Goal: Use online tool/utility: Utilize a website feature to perform a specific function

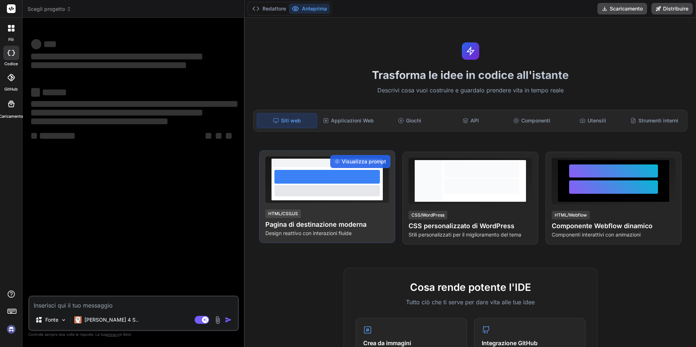
type textarea "x"
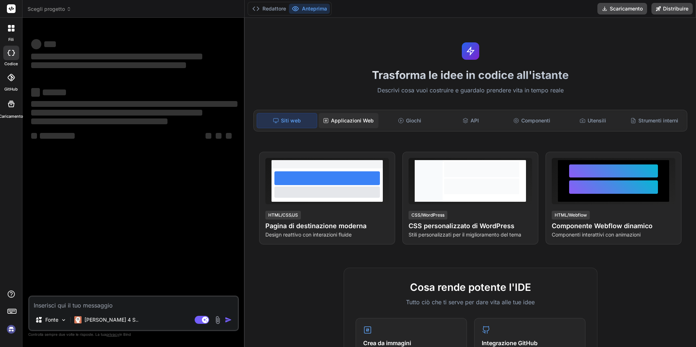
click at [362, 121] on font "Applicazioni Web" at bounding box center [352, 120] width 43 height 6
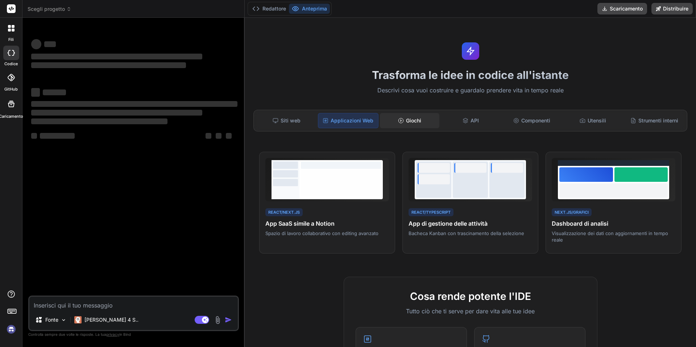
click at [402, 121] on icon at bounding box center [401, 121] width 6 height 6
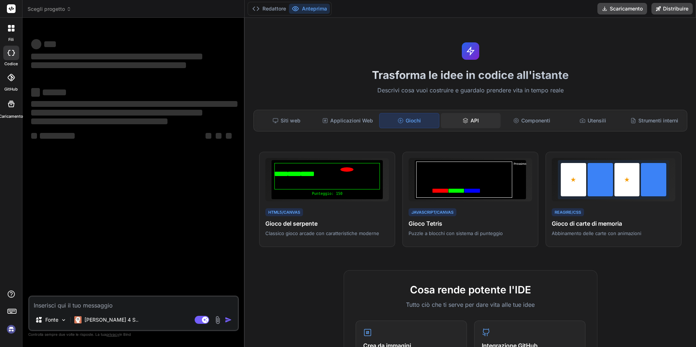
click at [475, 122] on font "API" at bounding box center [474, 120] width 8 height 6
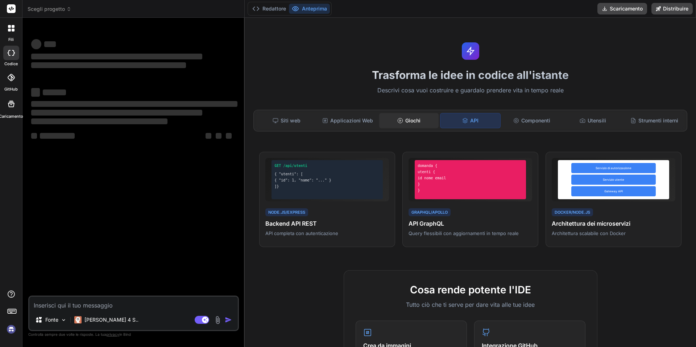
drag, startPoint x: 422, startPoint y: 122, endPoint x: 391, endPoint y: 122, distance: 31.2
click at [422, 122] on div "Giochi" at bounding box center [409, 120] width 60 height 15
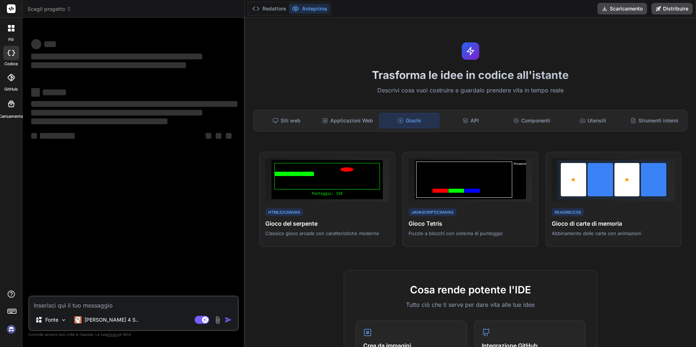
click at [390, 122] on div "Giochi" at bounding box center [409, 120] width 61 height 15
drag, startPoint x: 373, startPoint y: 124, endPoint x: 365, endPoint y: 124, distance: 8.0
click at [373, 124] on div "Applicazioni Web" at bounding box center [348, 120] width 60 height 15
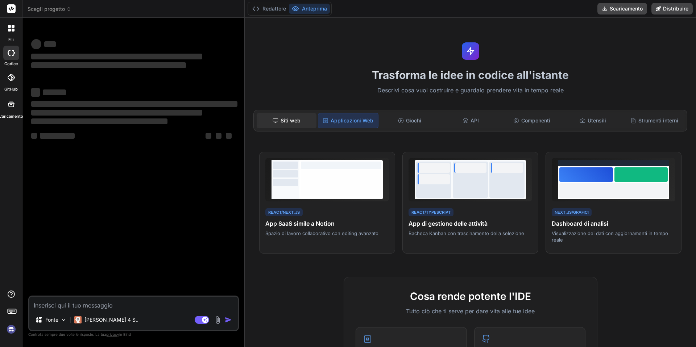
click at [302, 120] on div "Siti web" at bounding box center [287, 120] width 60 height 15
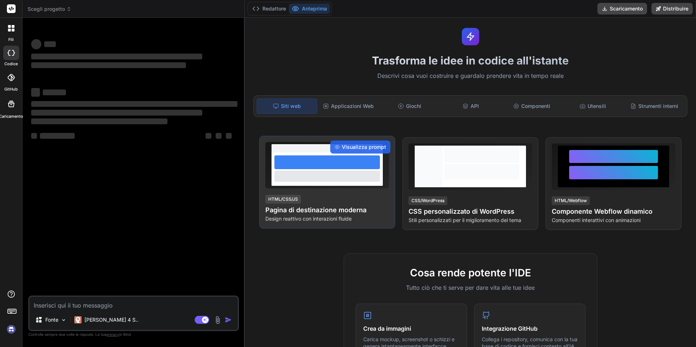
scroll to position [17, 0]
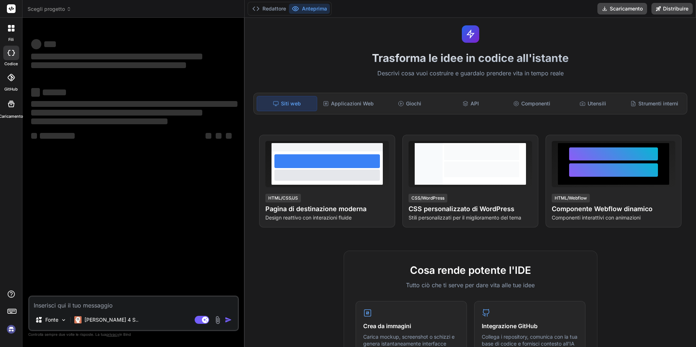
click at [137, 306] on textarea at bounding box center [133, 303] width 208 height 13
type textarea "c"
type textarea "x"
type textarea "cr"
type textarea "x"
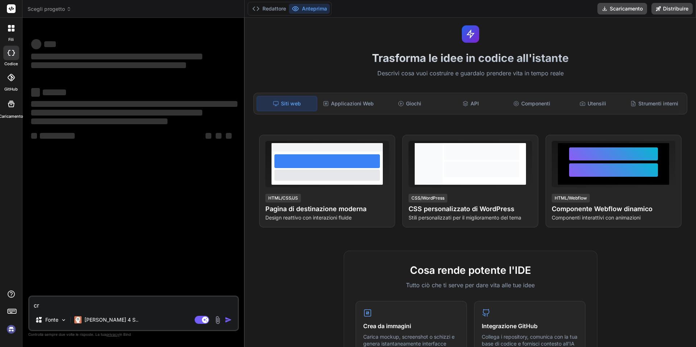
type textarea "cre"
type textarea "x"
type textarea "crea"
type textarea "x"
type textarea "creau"
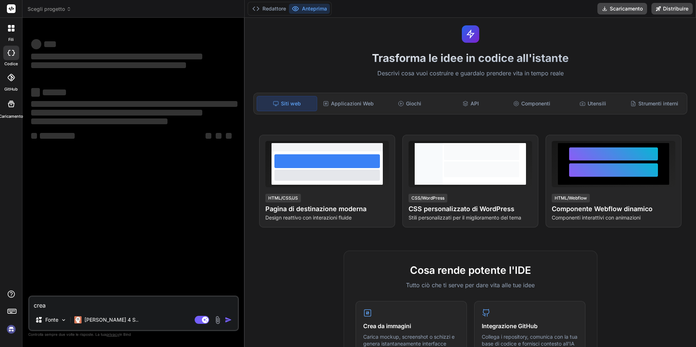
type textarea "x"
type textarea "crea"
type textarea "x"
type textarea "crea"
type textarea "x"
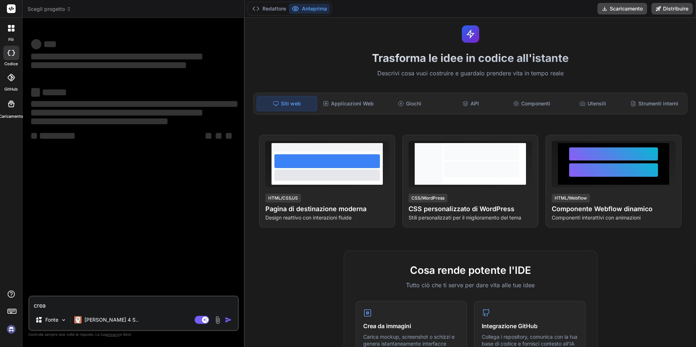
type textarea "crea i"
type textarea "x"
type textarea "crea im"
type textarea "x"
type textarea "crea im"
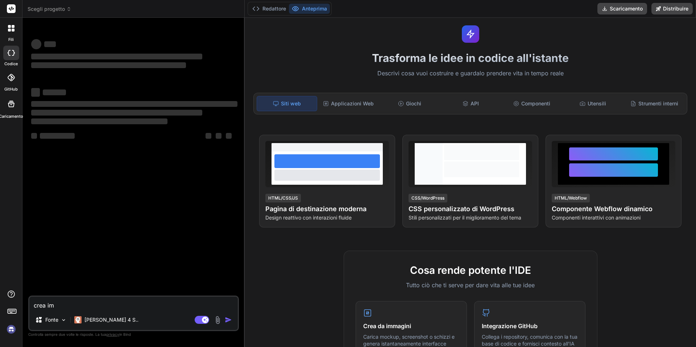
type textarea "x"
type textarea "crea im"
type textarea "x"
type textarea "crea i"
type textarea "x"
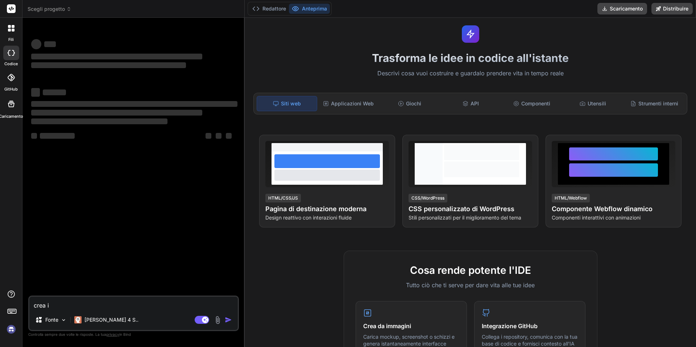
type textarea "crea"
type textarea "x"
type textarea "crea u"
type textarea "x"
type textarea "crea un"
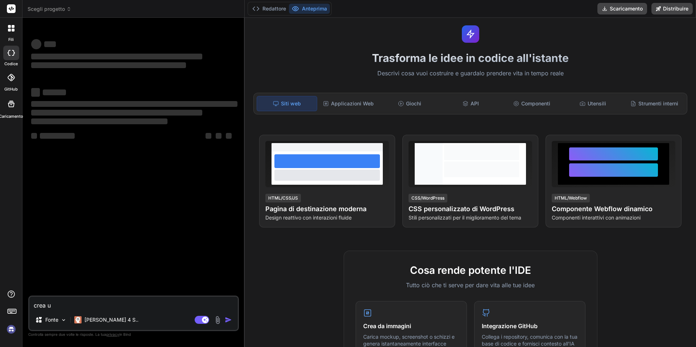
type textarea "x"
type textarea "crea un"
type textarea "x"
type textarea "crea un s"
type textarea "x"
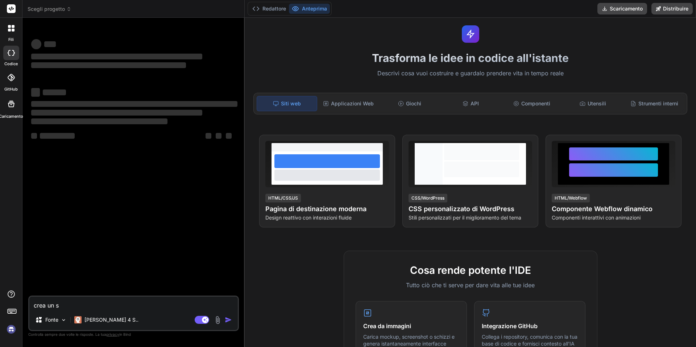
type textarea "crea un si"
type textarea "x"
type textarea "crea un sit"
type textarea "x"
type textarea "crea un sito"
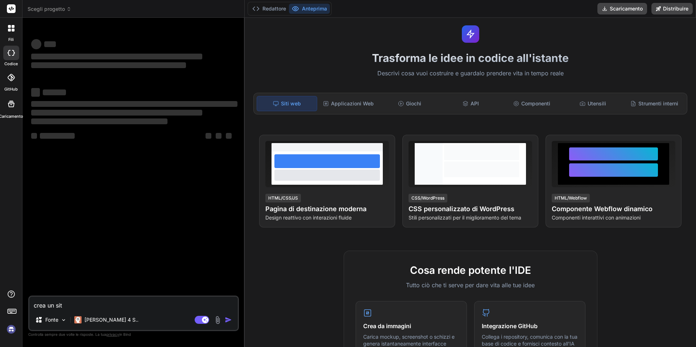
type textarea "x"
type textarea "crea un sito"
type textarea "x"
type textarea "crea un sito d"
type textarea "x"
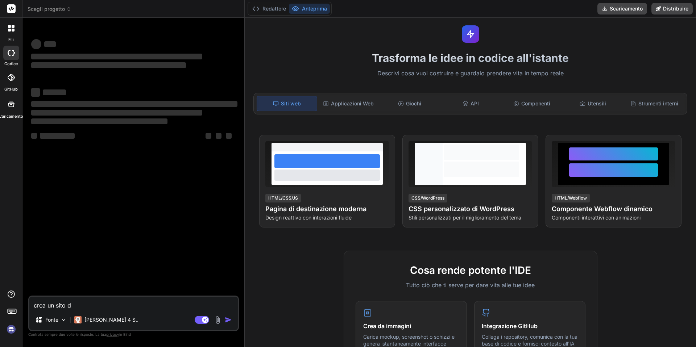
type textarea "crea un sito di"
type textarea "x"
type textarea "crea un sito di"
type textarea "x"
type textarea "crea un sito di d"
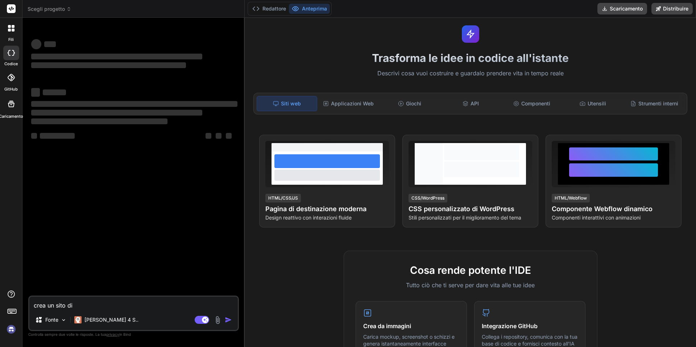
type textarea "x"
type textarea "crea un sito di de"
type textarea "x"
type textarea "crea un sito di des"
type textarea "x"
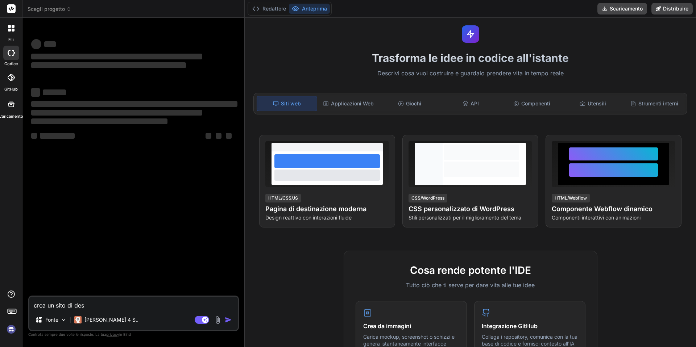
type textarea "crea un sito di desi"
type textarea "x"
type textarea "crea un sito di desig"
type textarea "x"
type textarea "crea un sito di design"
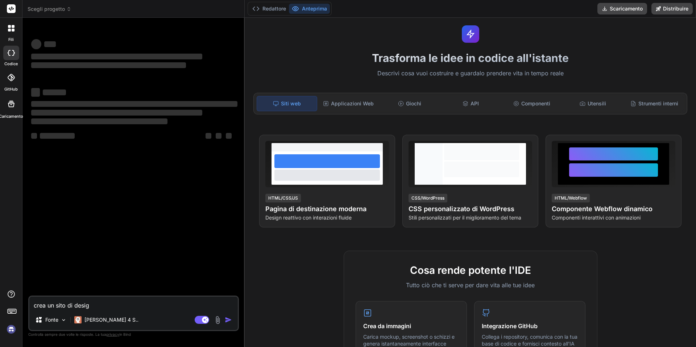
type textarea "x"
type textarea "crea un sito di design"
type textarea "x"
type textarea "crea un sito di design p"
type textarea "x"
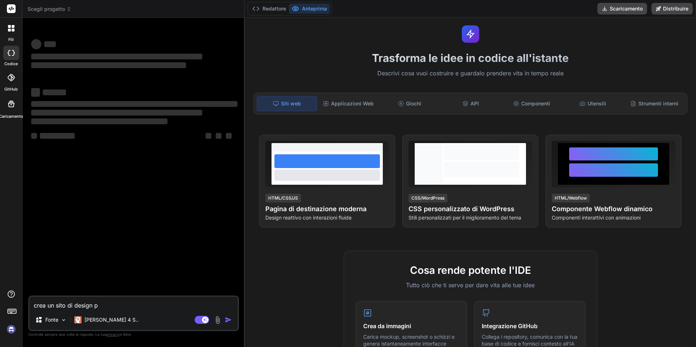
type textarea "crea un sito di design pe"
type textarea "x"
type textarea "crea un sito di design per"
type textarea "x"
type textarea "crea un sito di design per"
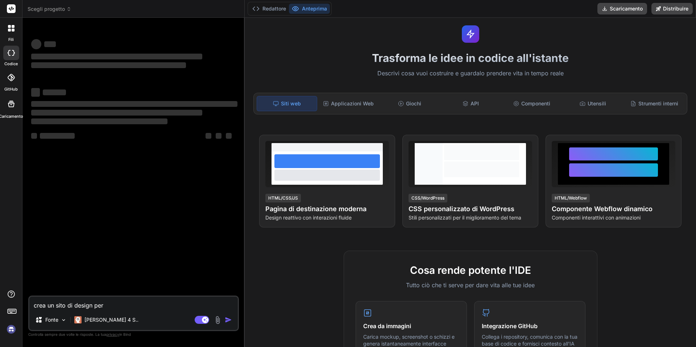
type textarea "x"
type textarea "crea un sito di design per u"
type textarea "x"
type textarea "crea un sito di design per un"
type textarea "x"
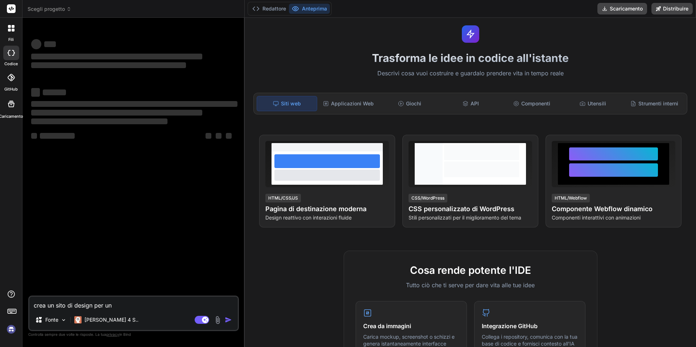
type textarea "crea un sito di design per un'"
type textarea "x"
type textarea "crea un sito di design per un'a"
type textarea "x"
type textarea "crea un sito di design per un'az"
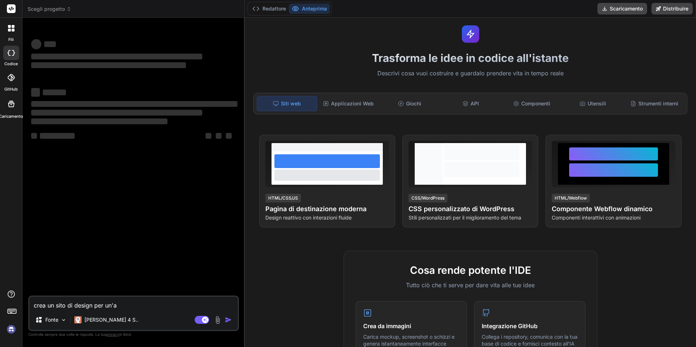
type textarea "x"
type textarea "crea un sito di design per un'azi"
type textarea "x"
type textarea "crea un sito di design per un'azie"
type textarea "x"
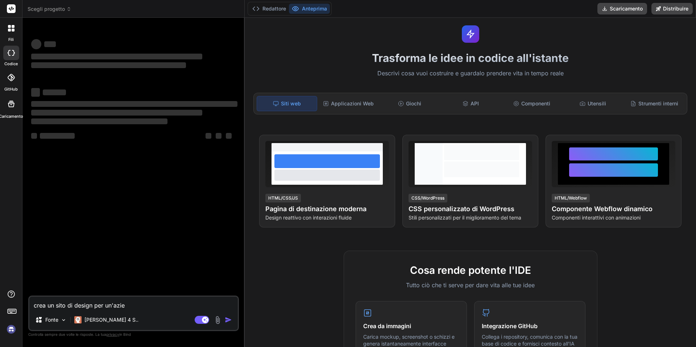
type textarea "crea un sito di design per un'azien"
type textarea "x"
type textarea "crea un sito di design per un'aziend"
type textarea "x"
type textarea "crea un sito di design per un'azienda"
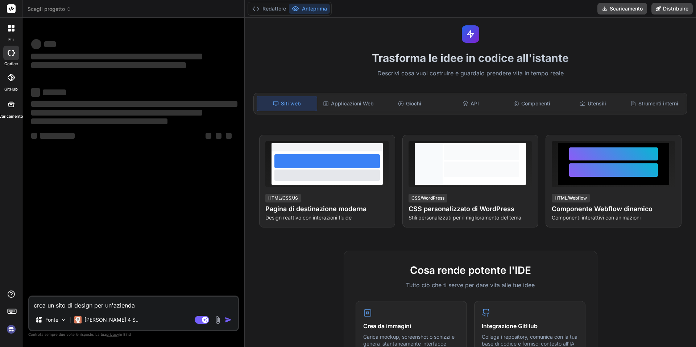
type textarea "x"
type textarea "crea un sito di design per un'azienda"
type textarea "x"
type textarea "crea un sito di design per un'azienda c"
type textarea "x"
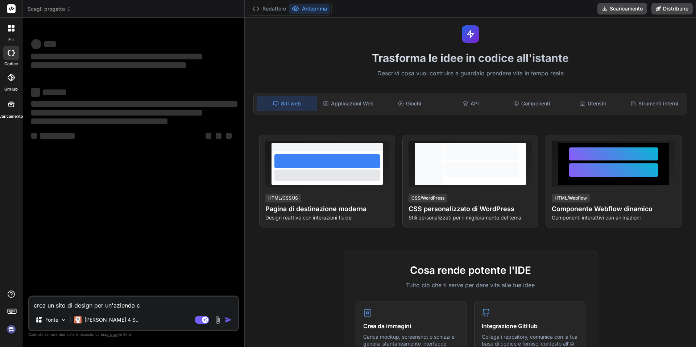
type textarea "crea un sito di design per un'azienda ch"
type textarea "x"
type textarea "crea un sito di design per un'azienda che"
type textarea "x"
type textarea "crea un sito di design per un'azienda che"
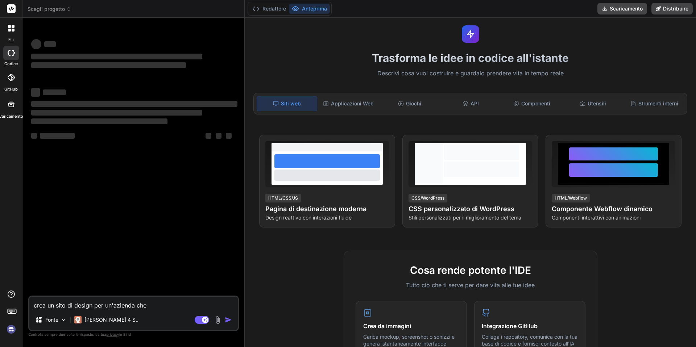
type textarea "x"
type textarea "crea un sito di design per un'azienda che v"
type textarea "x"
type textarea "crea un sito di design per un'azienda che ve"
type textarea "x"
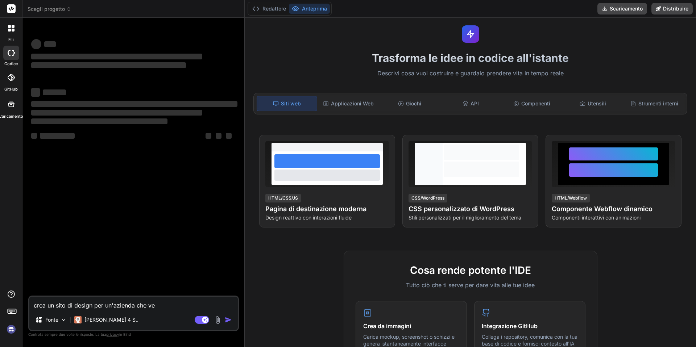
type textarea "crea un sito di design per un'azienda che ven"
type textarea "x"
type textarea "crea un sito di design per un'azienda che vene"
type textarea "x"
type textarea "crea un sito di design per un'azienda che ven"
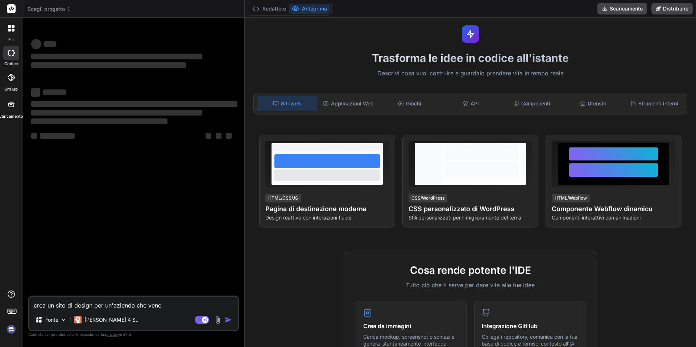
type textarea "x"
type textarea "crea un sito di design per un'azienda che vend"
type textarea "x"
type textarea "crea un sito di design per un'azienda che vende"
type textarea "x"
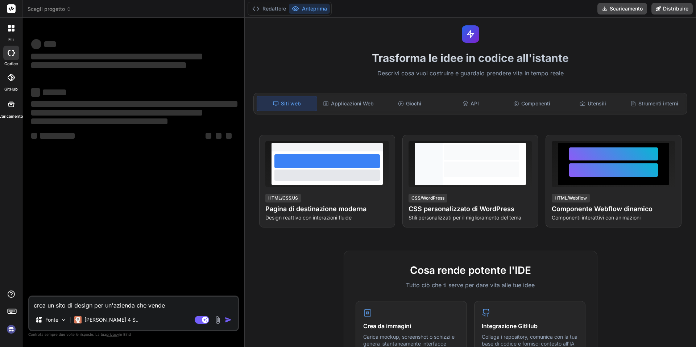
type textarea "crea un sito di design per un'azienda che vende"
type textarea "x"
type textarea "crea un sito di design per un'azienda che vende s"
type textarea "x"
type textarea "crea un sito di design per un'azienda che vende se"
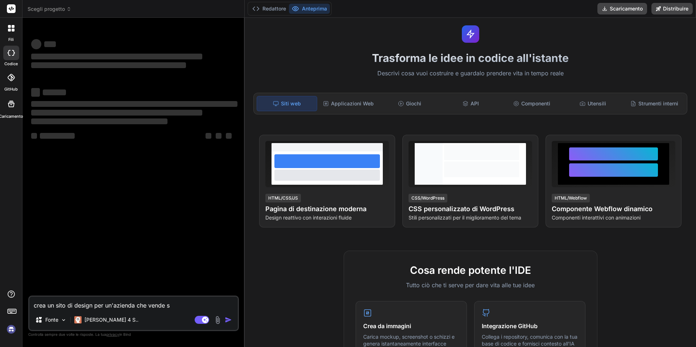
type textarea "x"
type textarea "crea un sito di design per un'azienda che vende ser"
type textarea "x"
type textarea "crea un sito di design per un'azienda che vende serv"
type textarea "x"
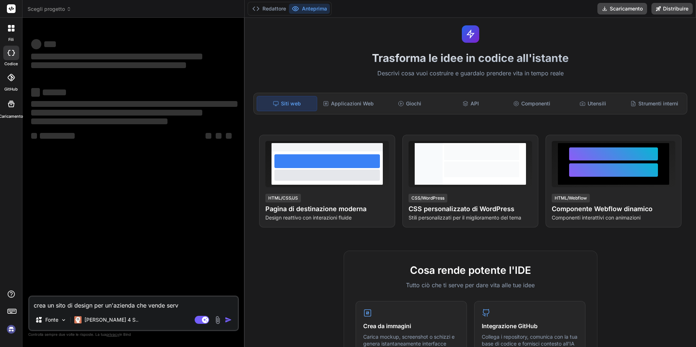
type textarea "crea un sito di design per un'azienda che vende servi"
type textarea "x"
type textarea "crea un sito di design per un'azienda che vende serviz"
type textarea "x"
type textarea "crea un sito di design per un'azienda che vende servizi"
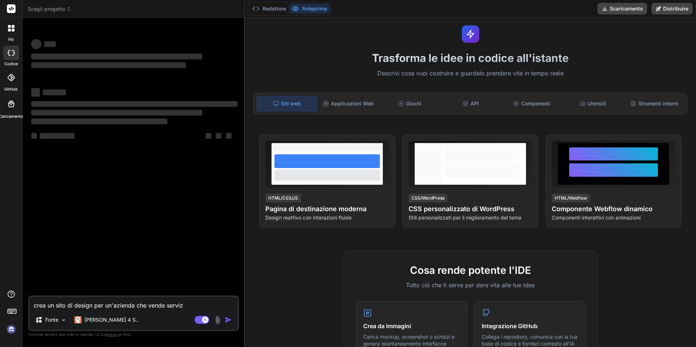
type textarea "x"
type textarea "crea un sito di design per un'azienda che vende servizio"
type textarea "x"
type textarea "crea un sito di design per un'azienda che vende servizio"
type textarea "x"
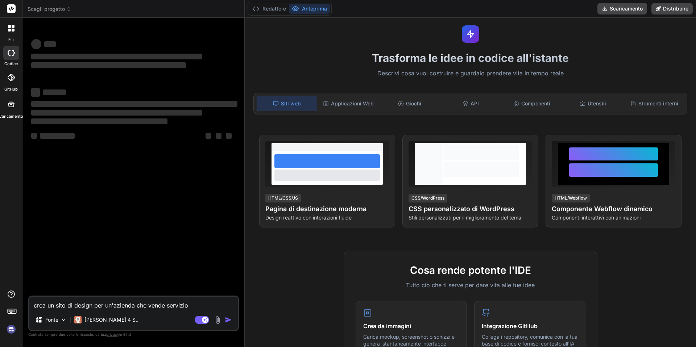
type textarea "crea un sito di design per un'azienda che vende servizio d"
type textarea "x"
type textarea "crea un sito di design per un'azienda che vende servizio di"
type textarea "x"
type textarea "crea un sito di design per un'azienda che vende servizio di"
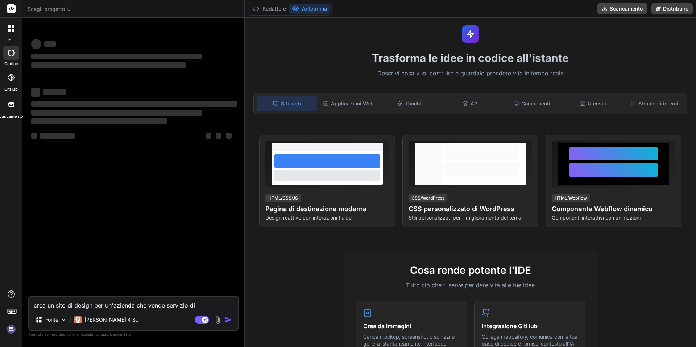
type textarea "x"
type textarea "crea un sito di design per un'azienda che vende servizio di c"
type textarea "x"
type textarea "crea un sito di design per un'azienda che vende servizio di ca"
type textarea "x"
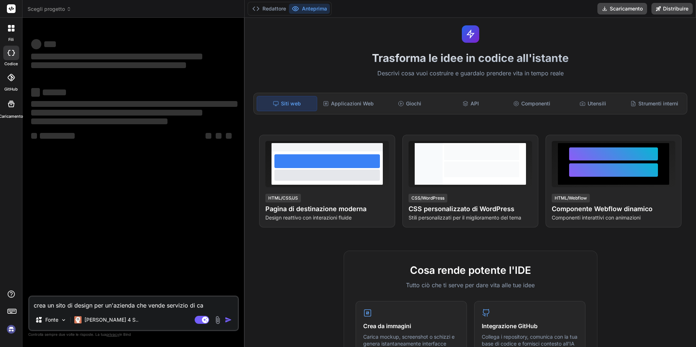
type textarea "crea un sito di design per un'azienda che vende servizio di cam"
type textarea "x"
type textarea "crea un sito di design per un'azienda che vende servizio di camb"
type textarea "x"
type textarea "crea un sito di design per un'azienda che vende servizio di cambi"
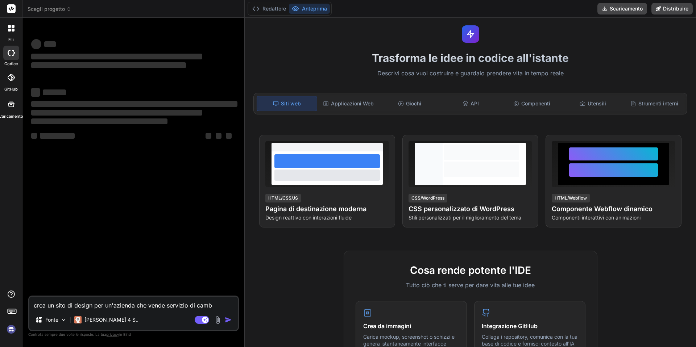
type textarea "x"
type textarea "crea un sito di design per un'azienda che vende servizio di cambio"
type textarea "x"
type textarea "crea un sito di design per un'azienda che vende servizio di cambio"
type textarea "x"
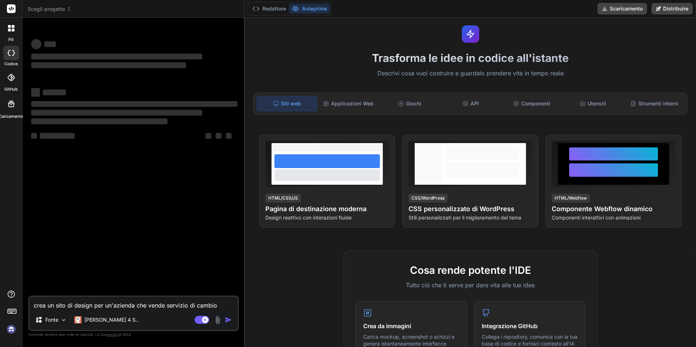
type textarea "crea un sito di design per un'azienda che vende servizio di cambio v"
type textarea "x"
type textarea "crea un sito di design per un'azienda che vende servizio di cambio va"
type textarea "x"
type textarea "crea un sito di design per un'azienda che vende servizio di cambio vas"
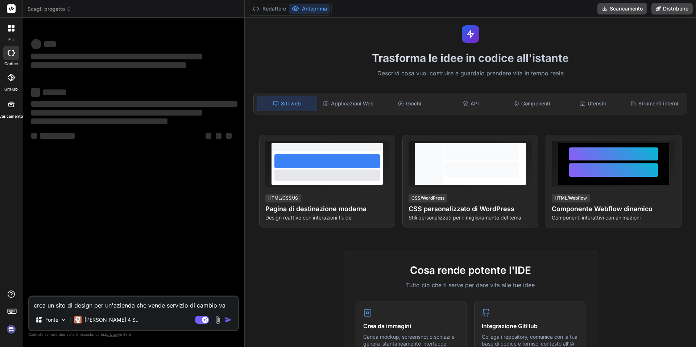
type textarea "x"
type textarea "crea un sito di design per un'azienda che vende servizio di cambio vasv"
type textarea "x"
type textarea "crea un sito di design per un'azienda che vende servizio di cambio vasva"
type textarea "x"
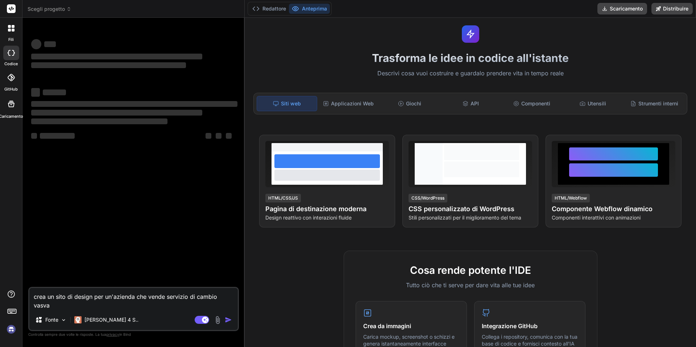
type textarea "crea un sito di design per un'azienda che vende servizio di cambio vasva"
type textarea "x"
type textarea "crea un sito di design per un'azienda che vende servizio di cambio vasva"
type textarea "x"
type textarea "crea un sito di design per un'azienda che vende servizio di cambio vasv"
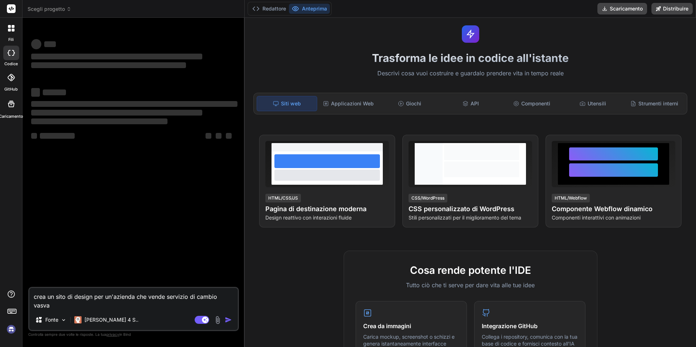
type textarea "x"
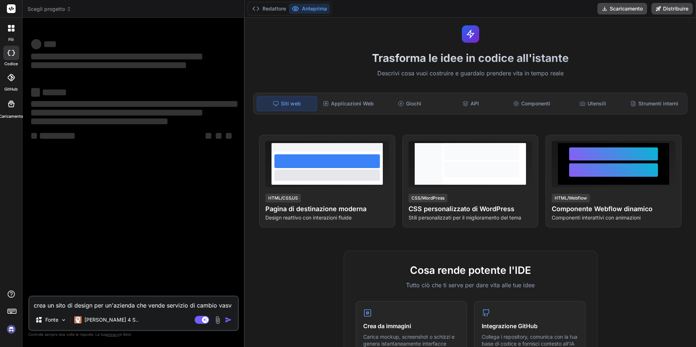
type textarea "crea un sito di design per un'azienda che vende servizio di cambio vas"
type textarea "x"
type textarea "crea un sito di design per un'azienda che vende servizio di cambio vasc"
type textarea "x"
type textarea "crea un sito di design per un'azienda che vende servizio di cambio vasca"
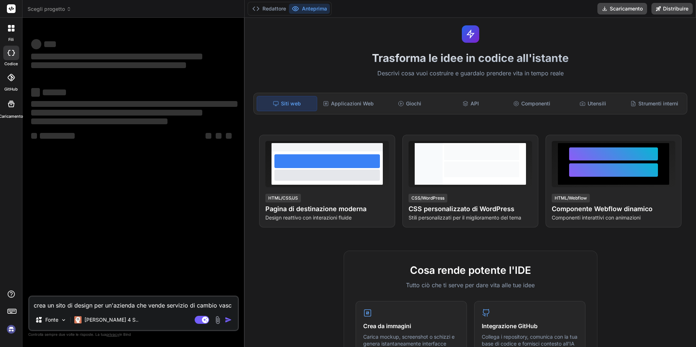
type textarea "x"
type textarea "crea un sito di design per un'azienda che vende servizio di cambio vasca"
type textarea "x"
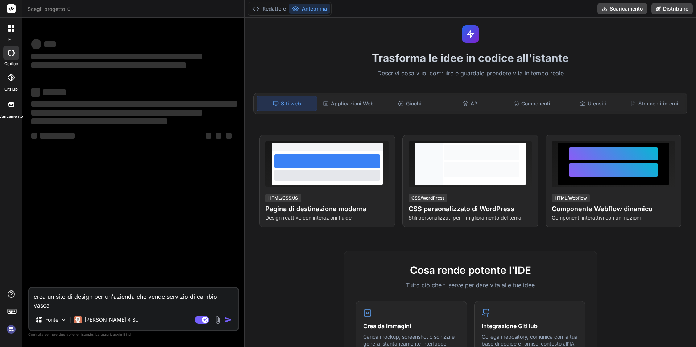
type textarea "crea un sito di design per un'azienda che vende servizio di cambio vasca c"
type textarea "x"
type textarea "crea un sito di design per un'azienda che vende servizio di cambio vasca co"
type textarea "x"
type textarea "crea un sito di design per un'azienda che vende servizio di cambio vasca con"
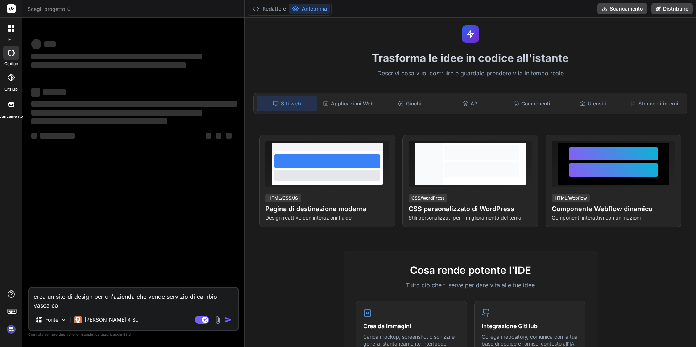
type textarea "x"
type textarea "crea un sito di design per un'azienda che vende servizio di cambio vasca con"
type textarea "x"
type textarea "crea un sito di design per un'azienda che vende servizio di cambio vasca con d"
type textarea "x"
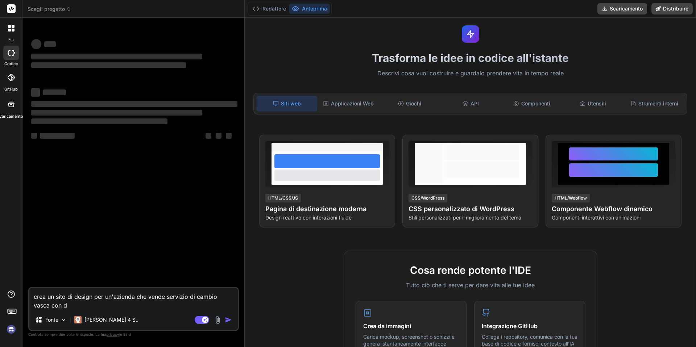
type textarea "crea un sito di design per un'azienda che vende servizio di cambio vasca con do"
type textarea "x"
type textarea "crea un sito di design per un'azienda che vende servizio di cambio vasca con doc"
type textarea "x"
type textarea "crea un sito di design per un'azienda che vende servizio di cambio vasca con do…"
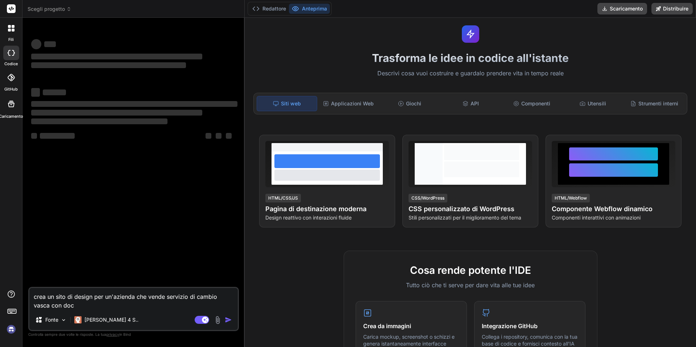
type textarea "x"
type textarea "crea un sito di design per un'azienda che vende servizio di cambio vasca con do…"
type textarea "x"
type textarea "crea un sito di design per un'azienda che vende servizio di cambio vasca con do…"
type textarea "x"
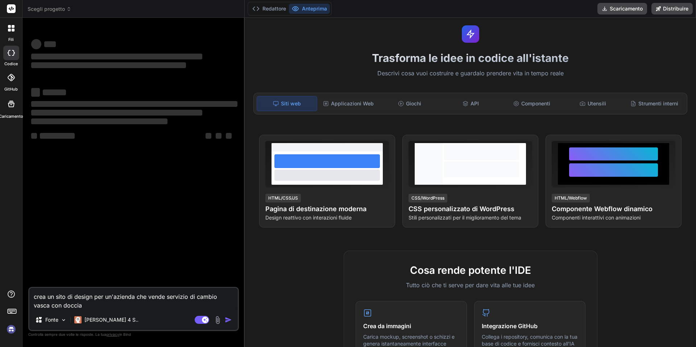
type textarea "crea un sito di design per un'azienda che vende servizio di cambio vasca con do…"
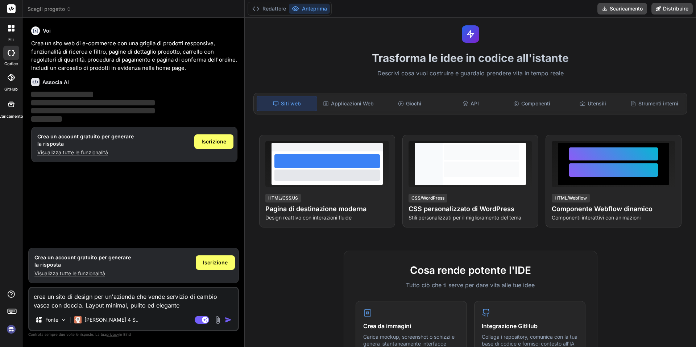
scroll to position [17, 0]
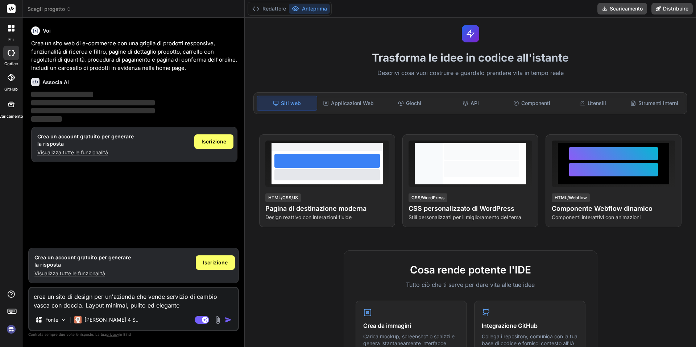
click at [227, 320] on img "button" at bounding box center [228, 319] width 7 height 7
click at [228, 320] on img "button" at bounding box center [228, 319] width 7 height 7
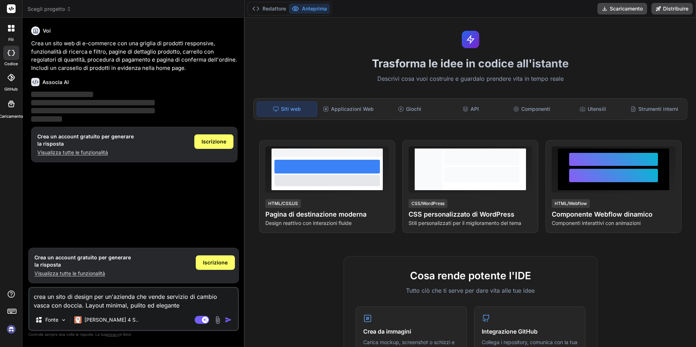
scroll to position [0, 0]
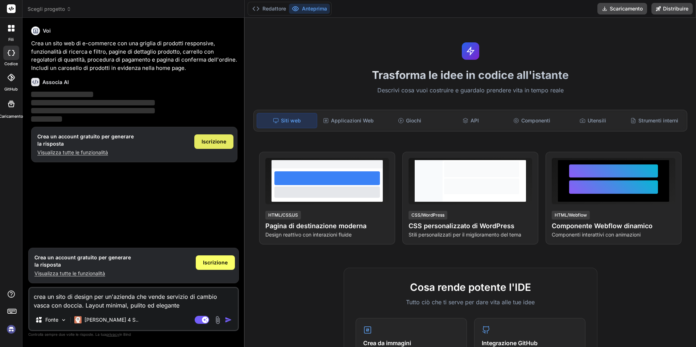
click at [220, 141] on font "Iscrizione" at bounding box center [213, 141] width 25 height 6
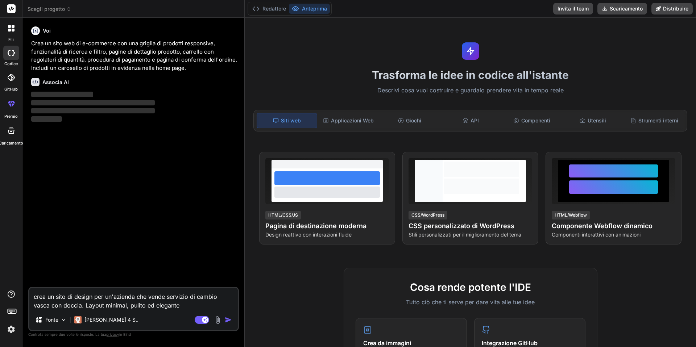
click at [230, 322] on img "button" at bounding box center [228, 319] width 7 height 7
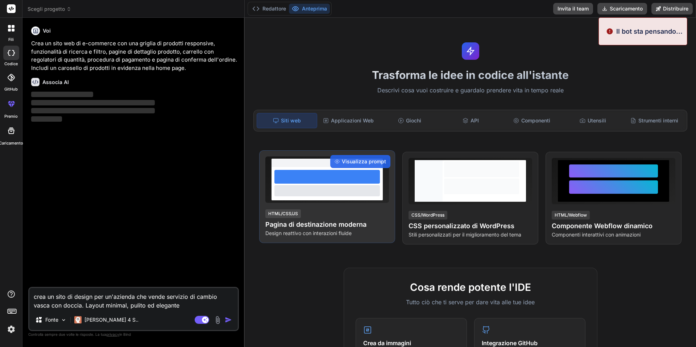
drag, startPoint x: 275, startPoint y: 246, endPoint x: 283, endPoint y: 239, distance: 10.0
click at [275, 246] on div "Trasforma le idee in codice all'istante Descrivi cosa vuoi costruire e guardalo…" at bounding box center [470, 182] width 451 height 329
click at [310, 200] on div at bounding box center [326, 183] width 111 height 33
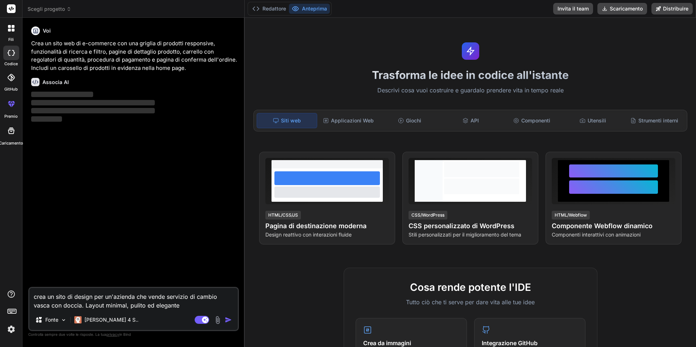
click at [174, 296] on textarea "crea un sito di design per un'azienda che vende servizio di cambio vasca con do…" at bounding box center [133, 299] width 208 height 22
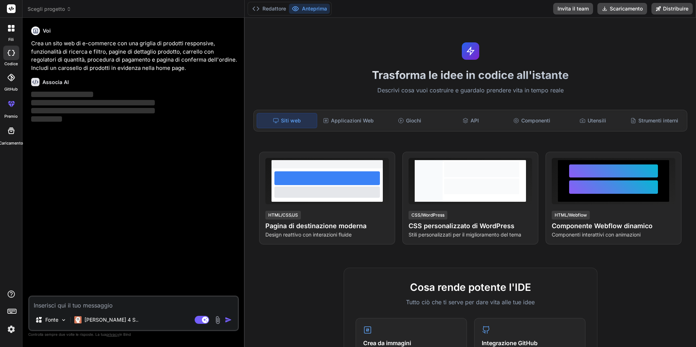
paste textarea "crea un sito di design per un'azienda che vende servizio di cambio vasca con do…"
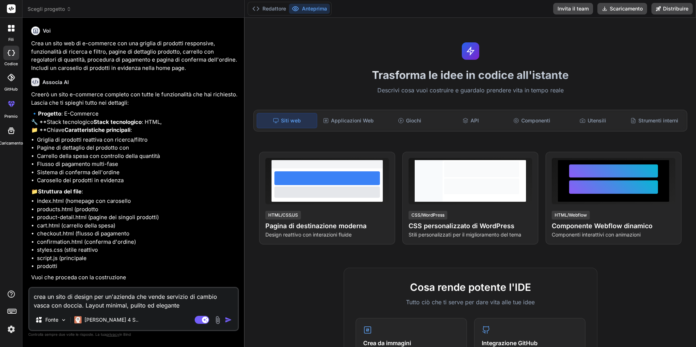
scroll to position [12, 0]
click at [158, 302] on textarea "crea un sito di design per un'azienda che vende servizio di cambio vasca con do…" at bounding box center [133, 299] width 208 height 22
click at [11, 54] on icon at bounding box center [11, 53] width 7 height 6
drag, startPoint x: 266, startPoint y: -1, endPoint x: 266, endPoint y: -14, distance: 12.7
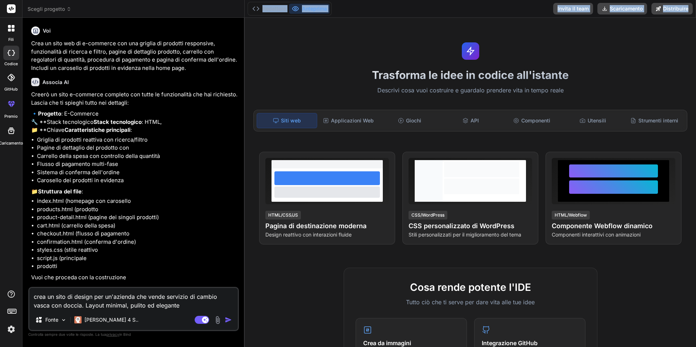
click at [266, 0] on html "Testo originale Valuta questa traduzione Il tuo feedback verrà utilizzato per c…" at bounding box center [348, 173] width 696 height 347
click at [270, 5] on font "Redattore" at bounding box center [274, 8] width 24 height 6
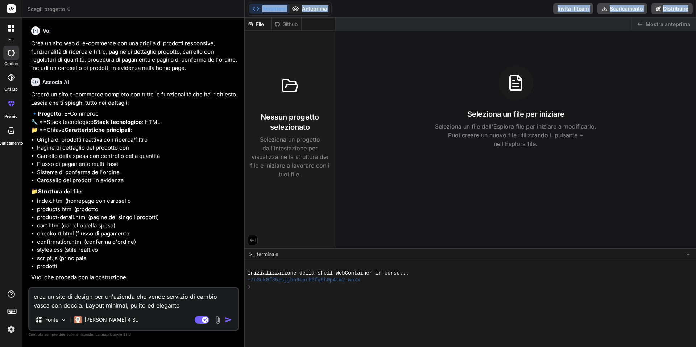
click at [306, 8] on font "Anteprima" at bounding box center [314, 8] width 25 height 6
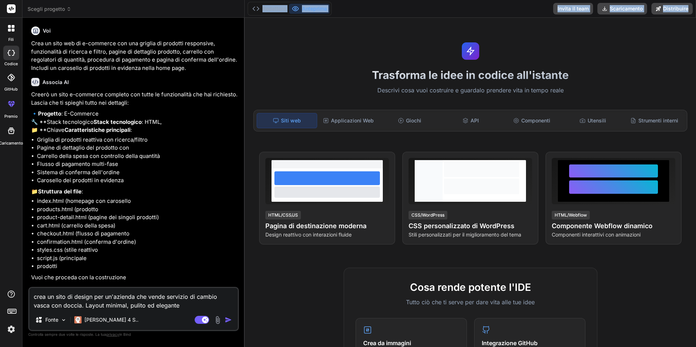
click at [230, 320] on img "button" at bounding box center [228, 319] width 7 height 7
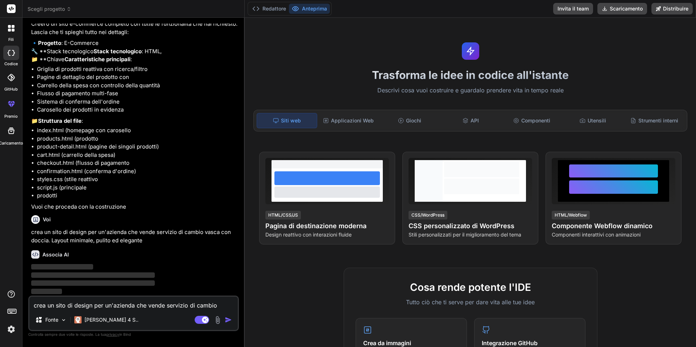
click at [403, 61] on div "Trasforma le idee in codice all'istante Descrivi cosa vuoi costruire e guardalo…" at bounding box center [470, 182] width 451 height 329
click at [314, 9] on font "Anteprima" at bounding box center [314, 8] width 25 height 6
click at [107, 320] on font "Claude 4 S.." at bounding box center [111, 320] width 54 height 6
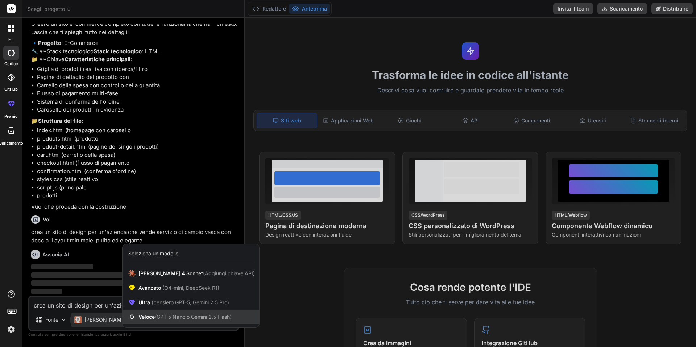
click at [148, 318] on font "Veloce" at bounding box center [146, 317] width 16 height 6
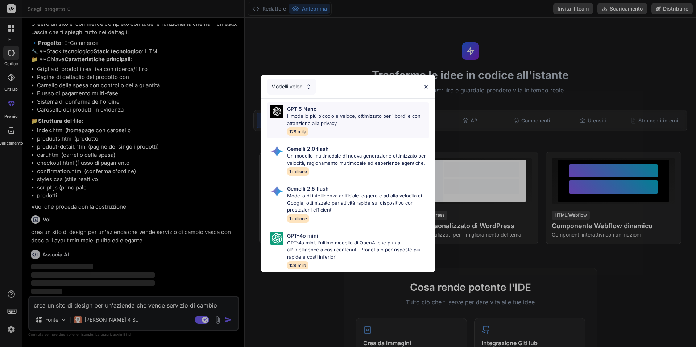
click at [332, 114] on font "Il modello più piccolo e veloce, ottimizzato per i bordi e con attenzione alla …" at bounding box center [353, 119] width 133 height 13
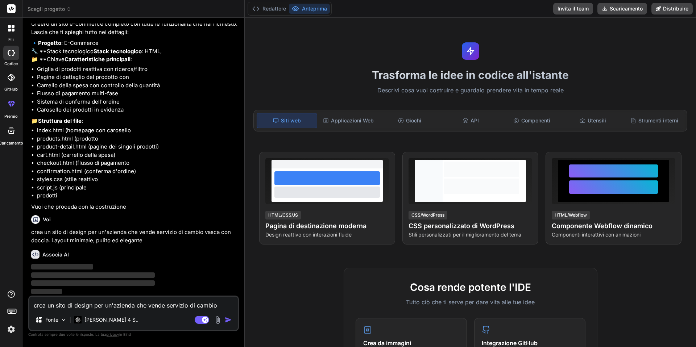
click at [229, 320] on img "button" at bounding box center [228, 319] width 7 height 7
click at [194, 307] on textarea "crea un sito di design per un'azienda che vende servizio di cambio vasca con do…" at bounding box center [133, 303] width 208 height 13
paste textarea "crea un sito di design per un'azienda che vende servizio di cambio vasca con do…"
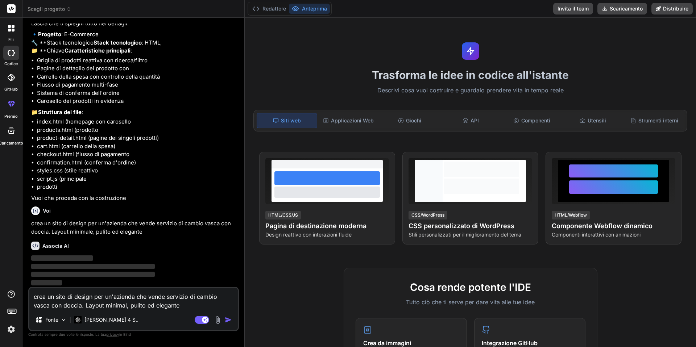
click at [228, 319] on img "button" at bounding box center [228, 319] width 7 height 7
click at [16, 31] on div at bounding box center [11, 28] width 15 height 15
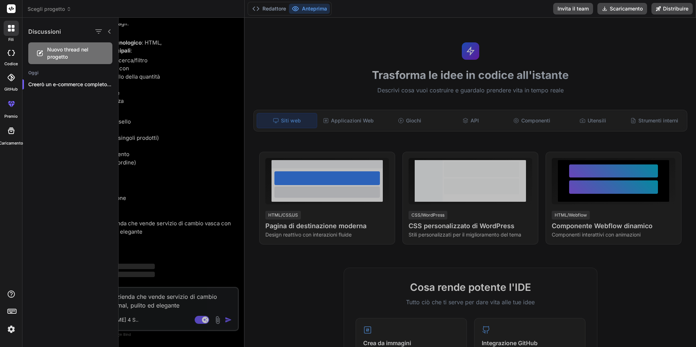
click at [13, 54] on icon at bounding box center [13, 53] width 3 height 6
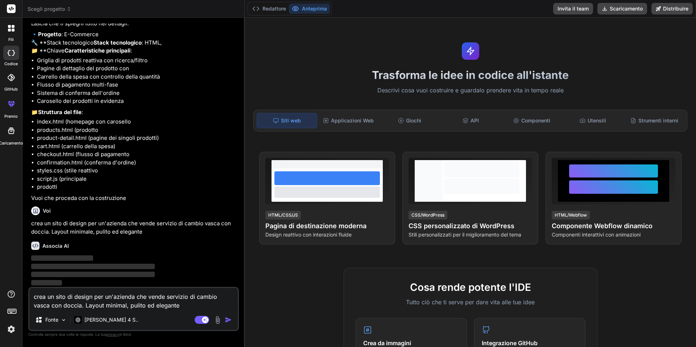
scroll to position [96, 0]
drag, startPoint x: 96, startPoint y: 279, endPoint x: 63, endPoint y: 266, distance: 36.1
click at [62, 266] on p "‌ ‌ ‌ ‌" at bounding box center [134, 270] width 206 height 33
click at [88, 264] on span "‌" at bounding box center [93, 266] width 124 height 5
click at [268, 5] on font "Redattore" at bounding box center [274, 8] width 24 height 7
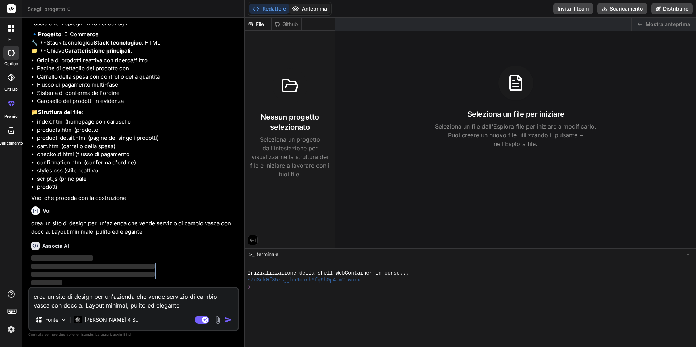
click at [307, 10] on font "Anteprima" at bounding box center [314, 8] width 25 height 6
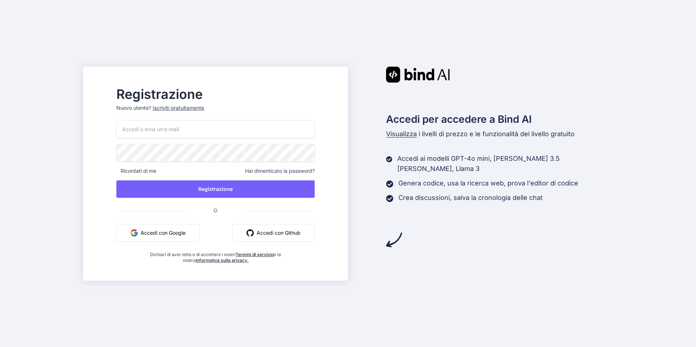
click at [223, 135] on input "email" at bounding box center [215, 129] width 198 height 18
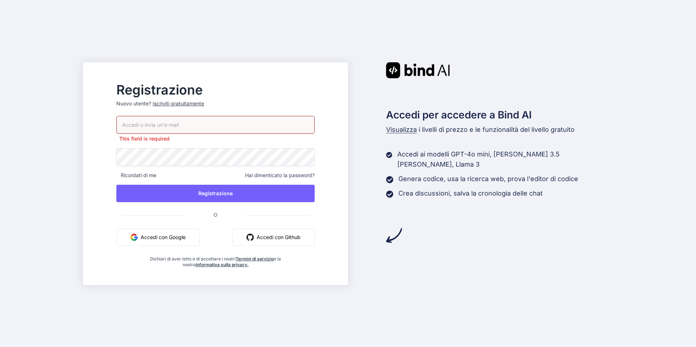
click at [186, 236] on font "Accedi con Google" at bounding box center [163, 237] width 45 height 8
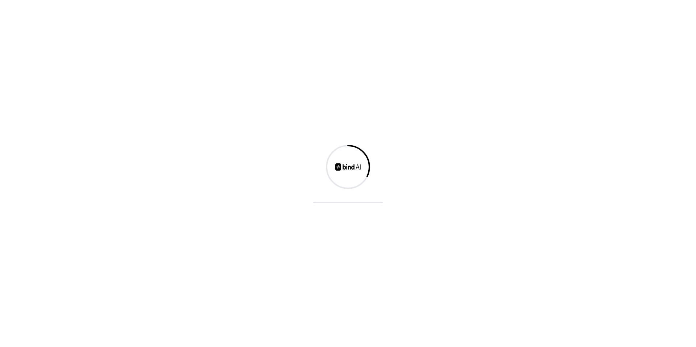
click at [209, 133] on div at bounding box center [348, 173] width 696 height 347
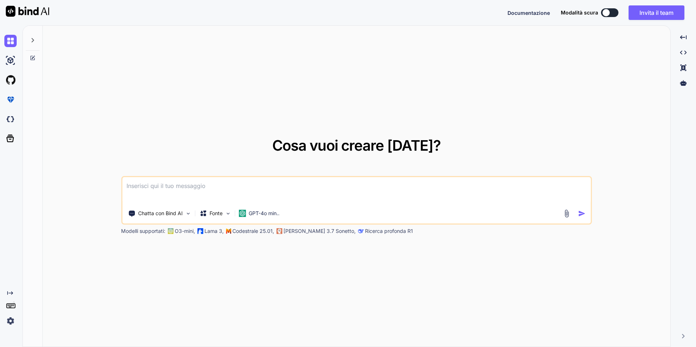
type textarea "x"
type textarea "crea un sito di design per un'azienda che vende servizio di cambio vasca con do…"
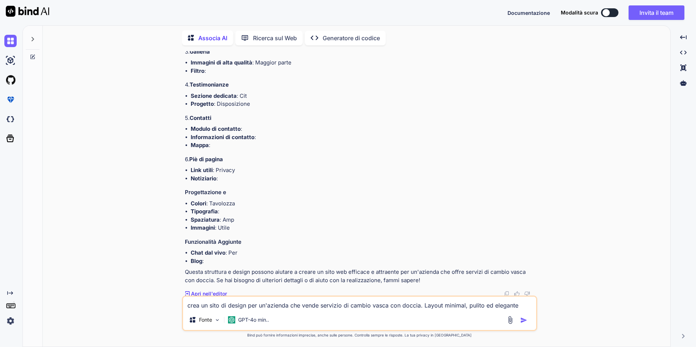
scroll to position [160, 0]
click at [9, 59] on img at bounding box center [10, 60] width 12 height 12
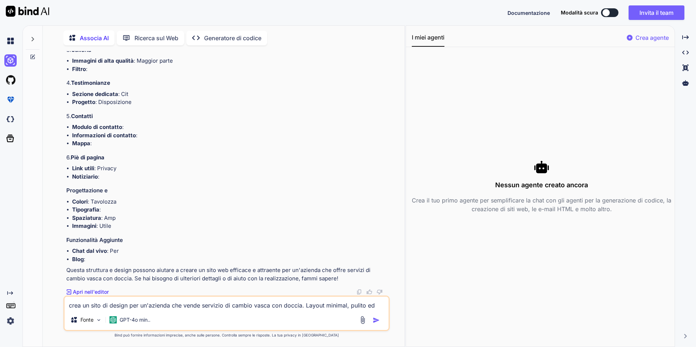
click at [211, 39] on font "Generatore di codice" at bounding box center [232, 37] width 57 height 7
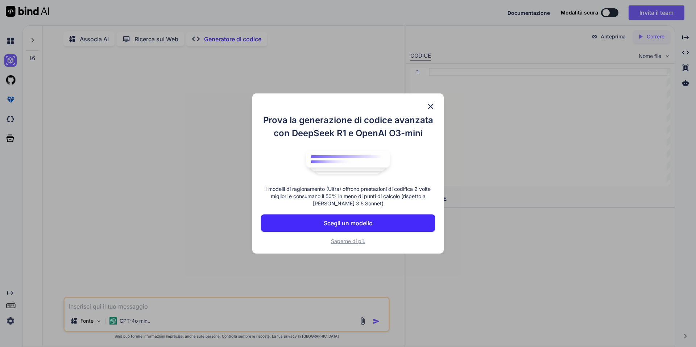
click at [435, 104] on div "Prova la generazione di codice avanzata con DeepSeek R1 e OpenAI O3-mini I mode…" at bounding box center [347, 173] width 191 height 160
click at [429, 107] on img at bounding box center [430, 106] width 9 height 9
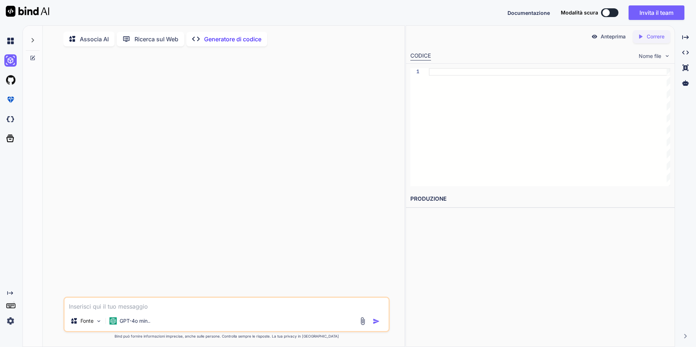
click at [84, 42] on font "Associa AI" at bounding box center [94, 39] width 29 height 7
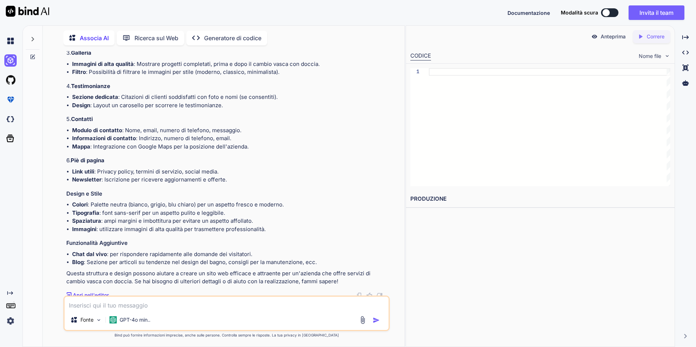
scroll to position [184, 0]
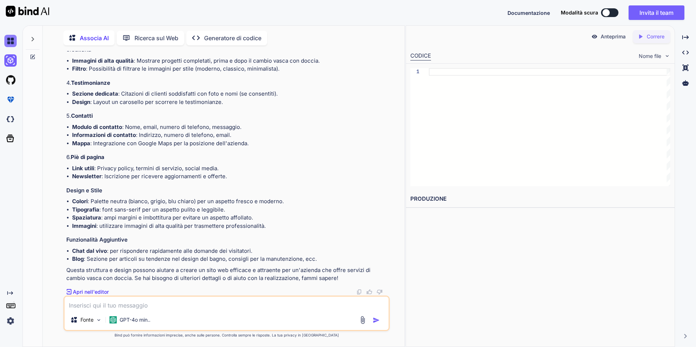
click at [13, 45] on img at bounding box center [10, 41] width 12 height 12
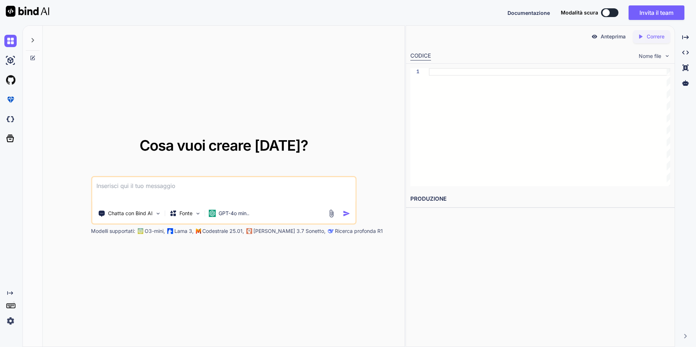
type textarea "x"
click at [14, 117] on img at bounding box center [10, 119] width 12 height 12
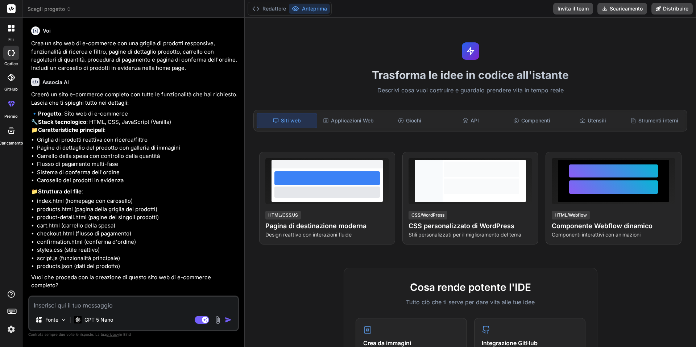
type textarea "x"
paste textarea "crea un sito di design per un'azienda che vende servizio di cambio vasca con do…"
type textarea "crea un sito di design per un'azienda che vende servizio di cambio vasca con do…"
type textarea "x"
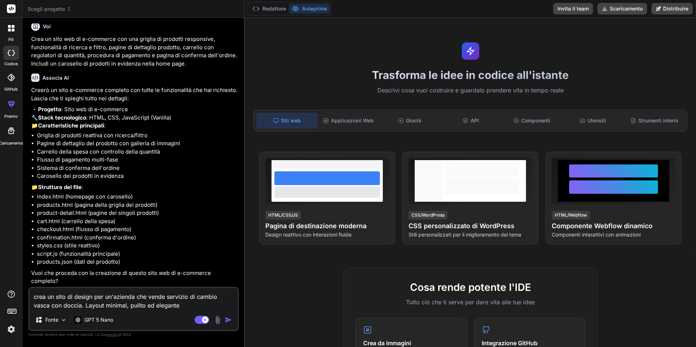
scroll to position [13, 0]
type textarea "crea un sito di design per un'azienda che vende servizio di cambio vasca con do…"
click at [227, 320] on img "button" at bounding box center [228, 319] width 7 height 7
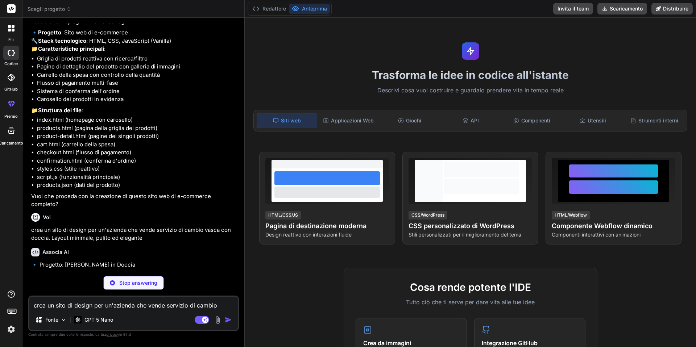
scroll to position [95, 0]
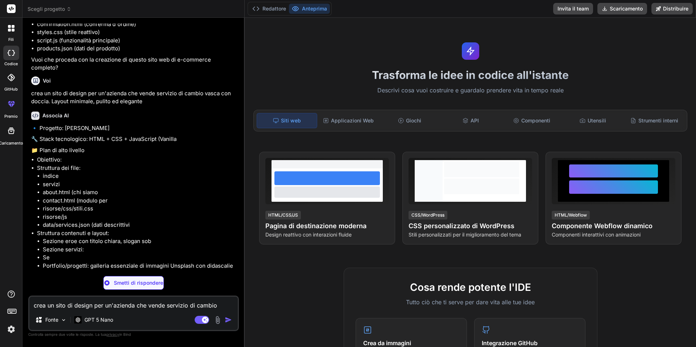
type textarea "x"
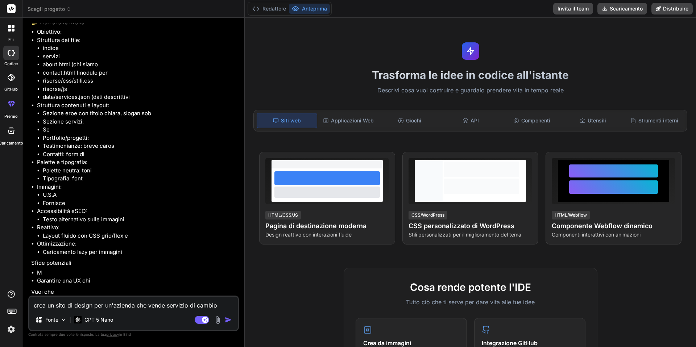
scroll to position [364, 0]
click at [229, 321] on img "button" at bounding box center [228, 319] width 7 height 7
click at [176, 307] on textarea "crea un sito di design per un'azienda che vende servizio di cambio vasca con do…" at bounding box center [133, 303] width 208 height 13
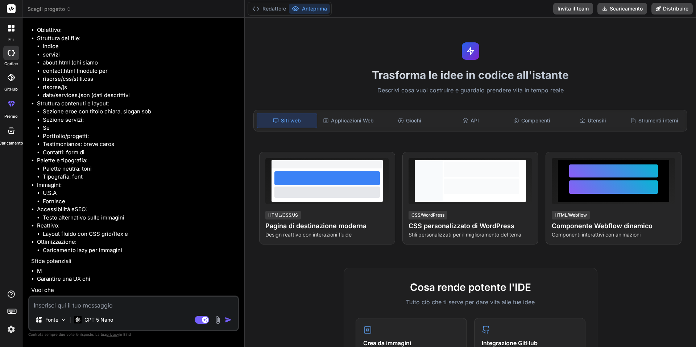
type textarea "s"
type textarea "x"
type textarea "si"
type textarea "x"
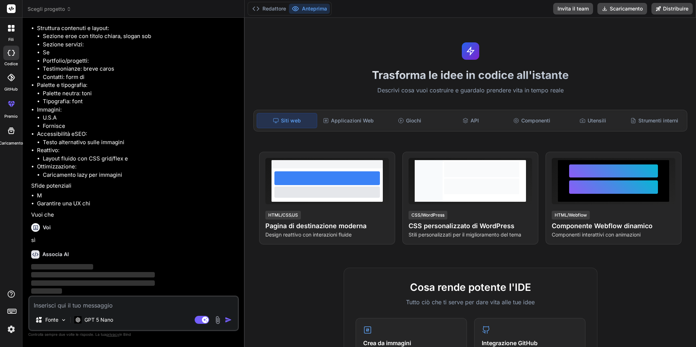
scroll to position [439, 0]
